Goal: Task Accomplishment & Management: Use online tool/utility

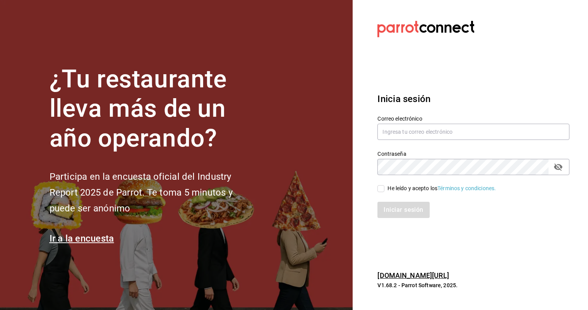
click at [366, 68] on section "Datos incorrectos. Verifica que tu Correo o Contraseña estén bien escritos. Ini…" at bounding box center [470, 155] width 235 height 310
click at [403, 133] on input "text" at bounding box center [473, 132] width 192 height 16
type input "[PERSON_NAME][EMAIL_ADDRESS][PERSON_NAME][DOMAIN_NAME]"
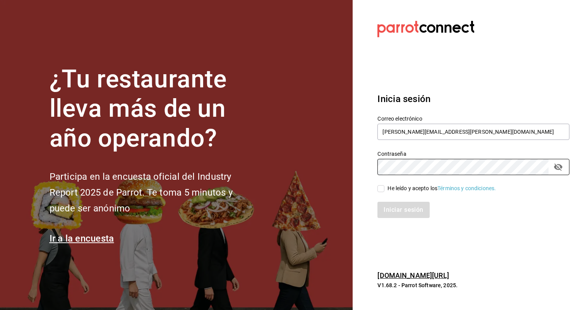
click at [381, 188] on input "He leído y acepto los Términos y condiciones." at bounding box center [380, 188] width 7 height 7
checkbox input "true"
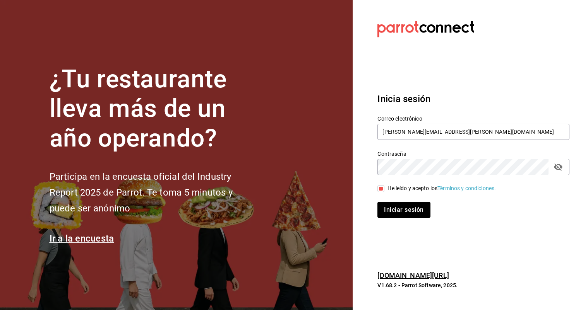
click at [394, 206] on button "Iniciar sesión" at bounding box center [403, 210] width 53 height 16
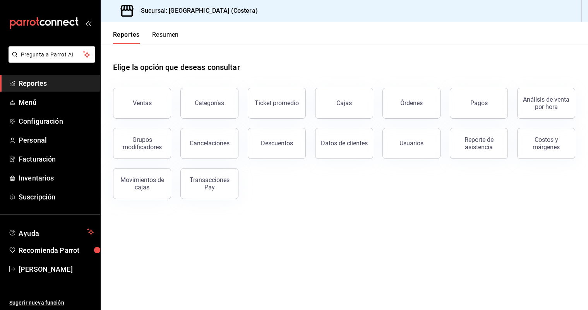
click at [25, 80] on span "Reportes" at bounding box center [56, 83] width 75 height 10
click at [138, 108] on button "Ventas" at bounding box center [142, 103] width 58 height 31
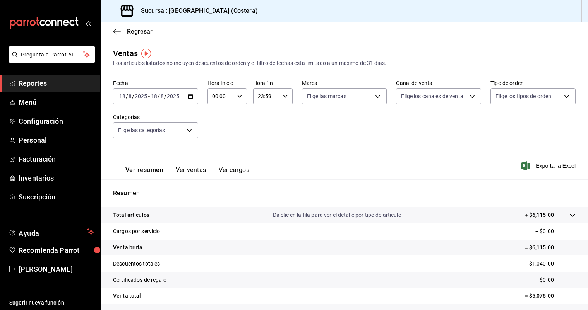
click at [47, 83] on span "Reportes" at bounding box center [56, 83] width 75 height 10
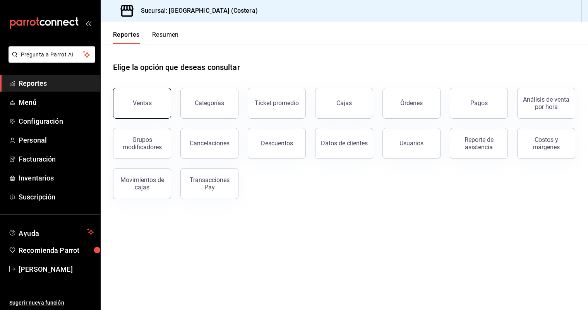
click at [151, 110] on button "Ventas" at bounding box center [142, 103] width 58 height 31
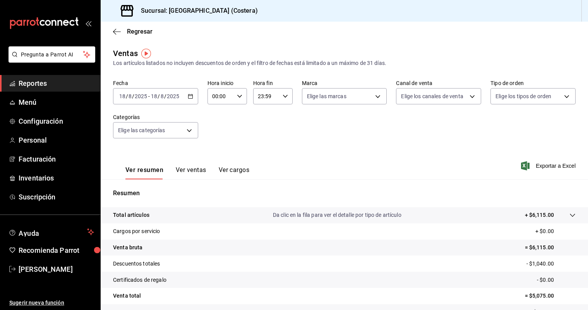
click at [202, 173] on button "Ver ventas" at bounding box center [191, 172] width 31 height 13
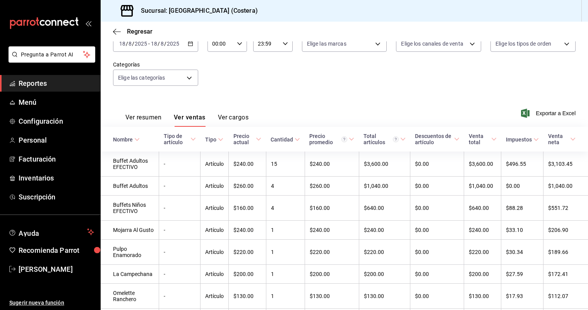
scroll to position [58, 0]
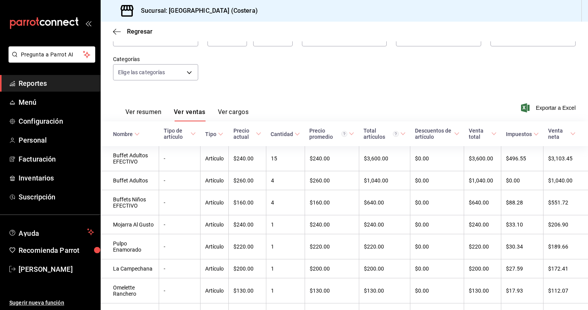
click at [135, 113] on button "Ver resumen" at bounding box center [143, 114] width 36 height 13
